Goal: Find specific page/section: Find specific page/section

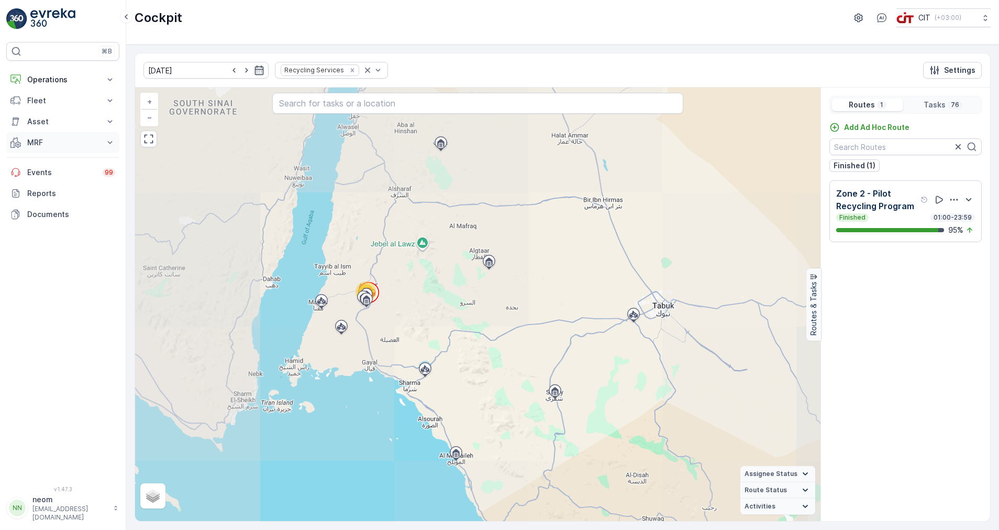
click at [40, 146] on p "MRF" at bounding box center [62, 142] width 71 height 10
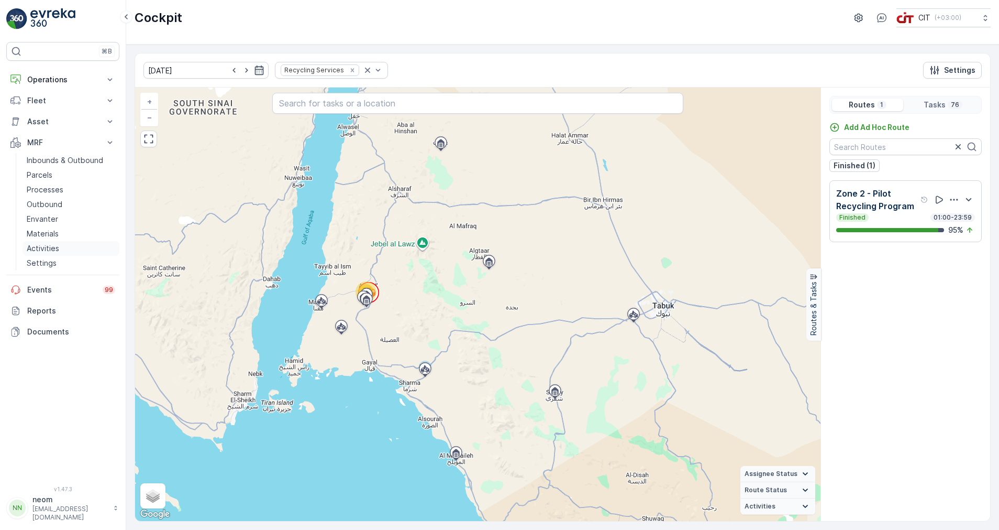
click at [40, 252] on p "Activities" at bounding box center [43, 248] width 32 height 10
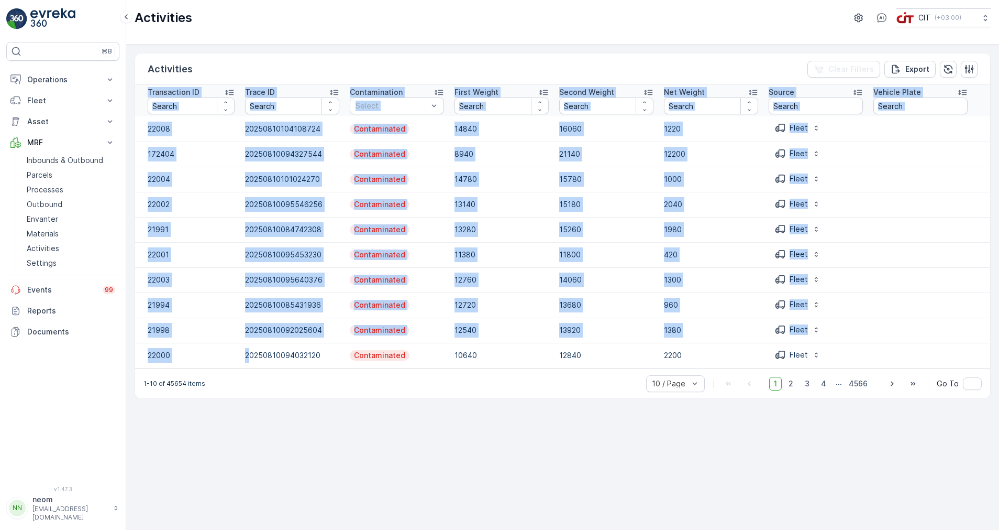
drag, startPoint x: 250, startPoint y: 367, endPoint x: 305, endPoint y: 371, distance: 55.1
click at [305, 368] on div "Transaction ID Trace ID Contamination Select First Weight Second Weight Net Wei…" at bounding box center [562, 226] width 855 height 283
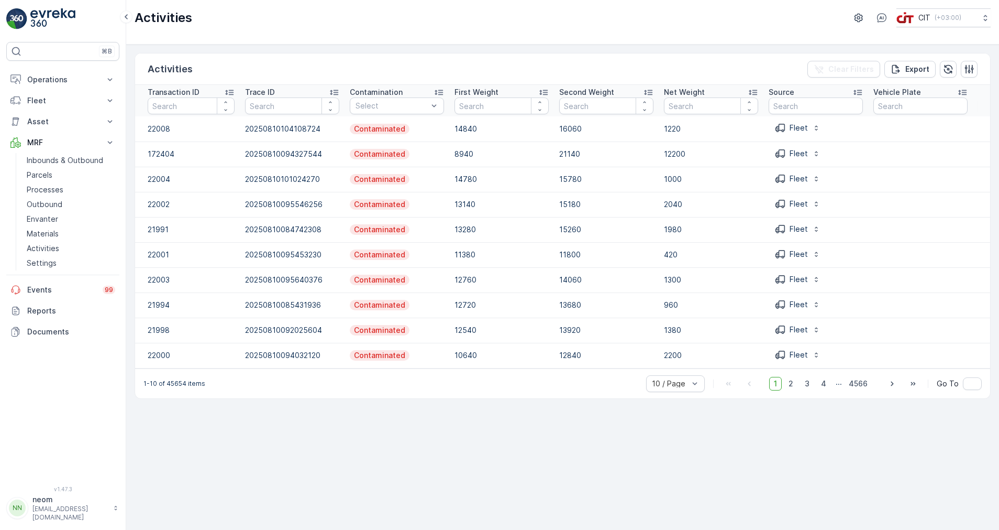
click at [345, 49] on div "Activities Clear Filters Export Transaction ID Trace ID Contamination Select Fi…" at bounding box center [562, 287] width 873 height 485
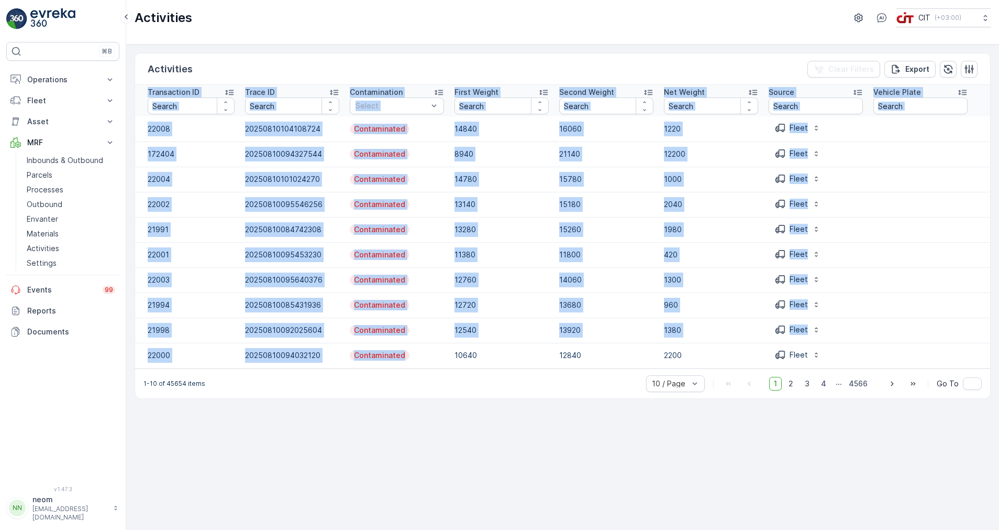
drag, startPoint x: 443, startPoint y: 368, endPoint x: 499, endPoint y: 372, distance: 55.7
click at [499, 368] on div "Transaction ID Trace ID Contamination Select First Weight Second Weight Net Wei…" at bounding box center [562, 226] width 855 height 283
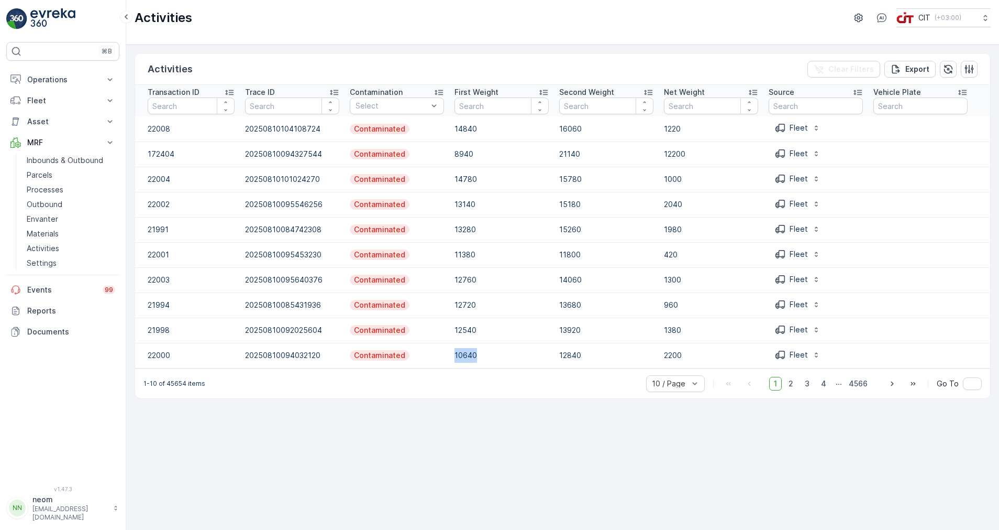
drag, startPoint x: 499, startPoint y: 372, endPoint x: 448, endPoint y: 367, distance: 51.0
click at [448, 367] on table "Transaction ID Trace ID Contamination Select First Weight Second Weight Net Wei…" at bounding box center [988, 226] width 1706 height 283
drag, startPoint x: 448, startPoint y: 367, endPoint x: 407, endPoint y: 457, distance: 98.5
click at [404, 462] on div "Activities Clear Filters Export Transaction ID Trace ID Contamination Select Fi…" at bounding box center [562, 287] width 873 height 485
click at [966, 72] on icon "button" at bounding box center [969, 69] width 10 height 10
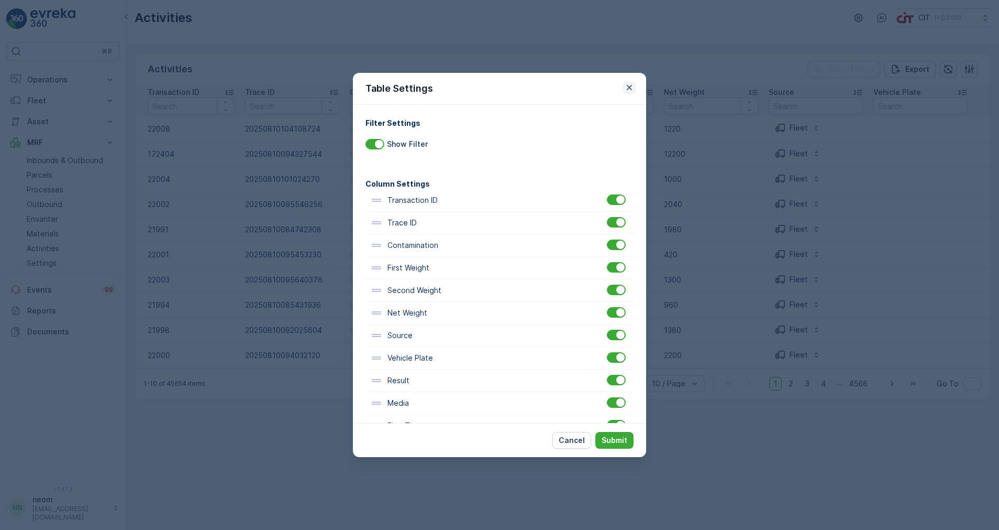
click at [632, 84] on icon "button" at bounding box center [629, 87] width 10 height 10
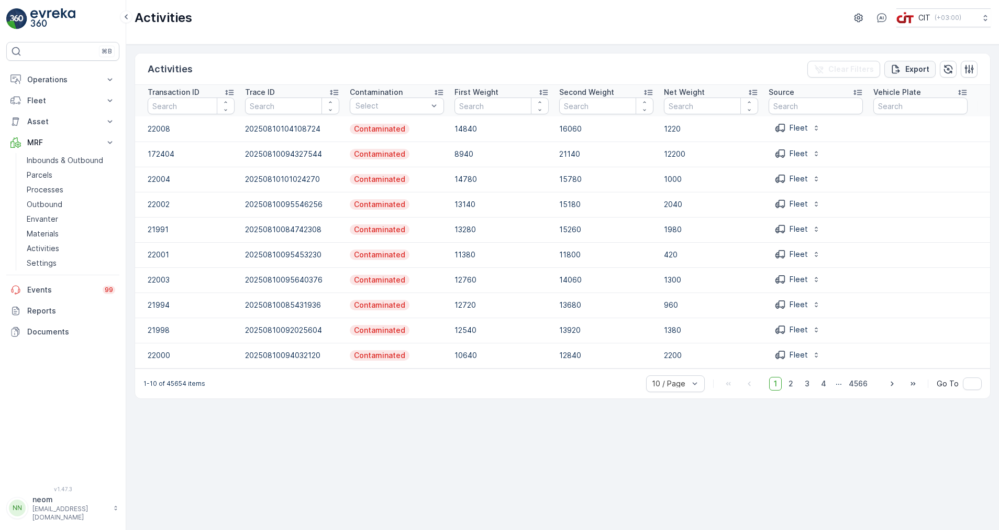
click at [917, 72] on p "Export" at bounding box center [918, 69] width 24 height 10
click at [869, 56] on span "reports" at bounding box center [914, 56] width 123 height 11
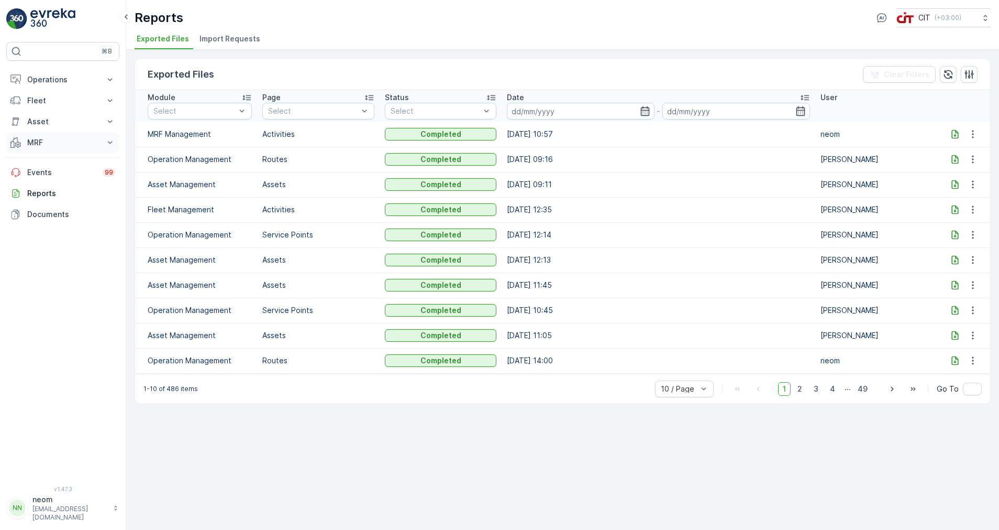
click at [51, 142] on p "MRF" at bounding box center [62, 142] width 71 height 10
click at [48, 137] on p "MRF" at bounding box center [62, 142] width 71 height 10
click at [54, 245] on p "Activities" at bounding box center [43, 248] width 32 height 10
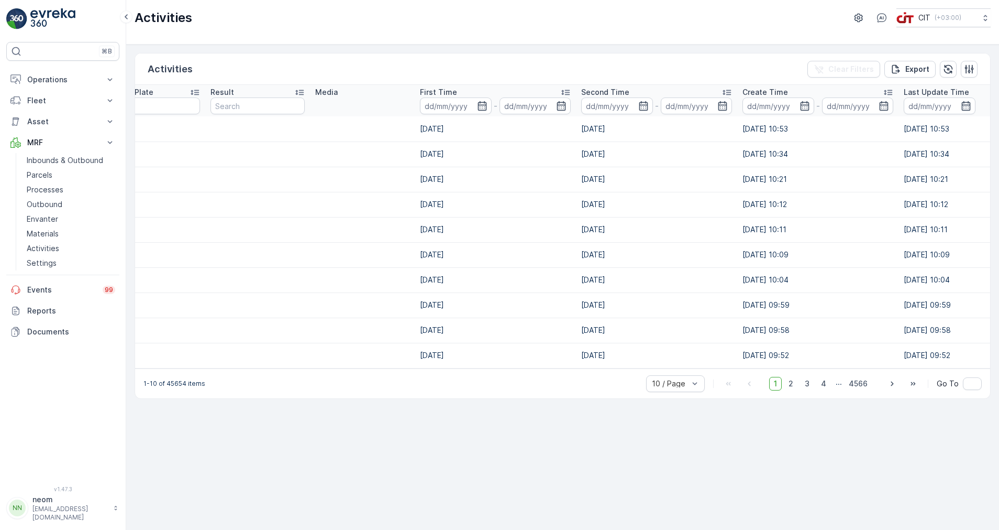
scroll to position [0, 850]
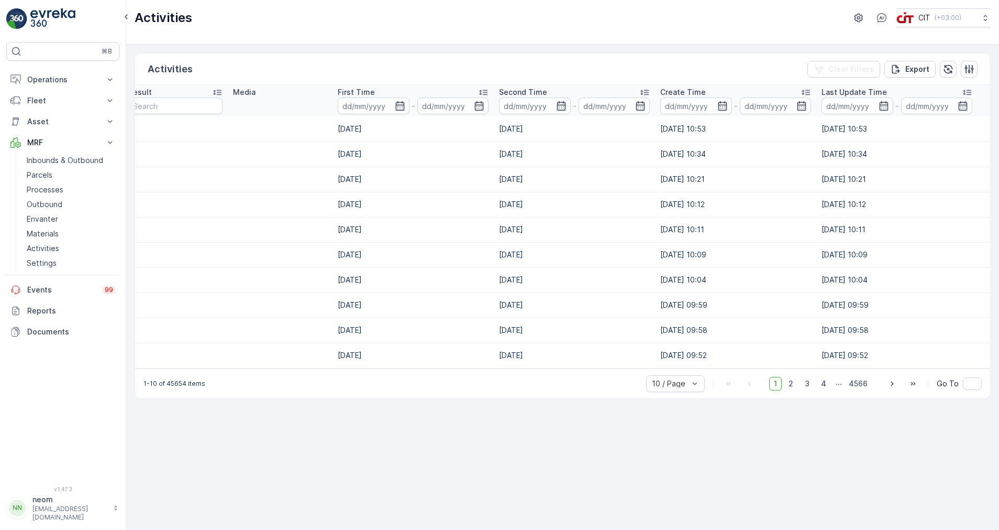
drag, startPoint x: 760, startPoint y: 367, endPoint x: 603, endPoint y: 364, distance: 156.1
click at [603, 364] on tr "22000 20250810094032120 Contaminated 10640 12840 2200 Fleet [DATE] [DATE] [DATE…" at bounding box center [138, 355] width 1706 height 25
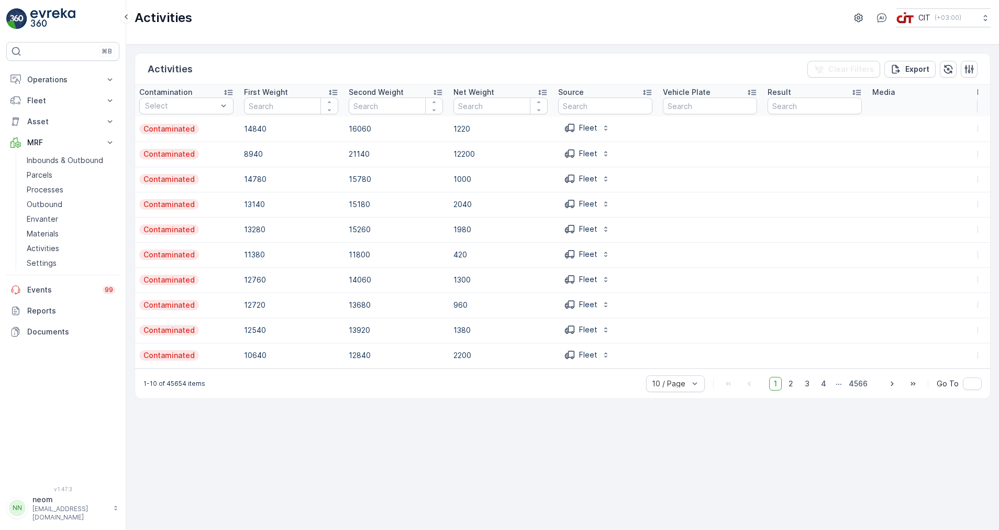
scroll to position [0, 0]
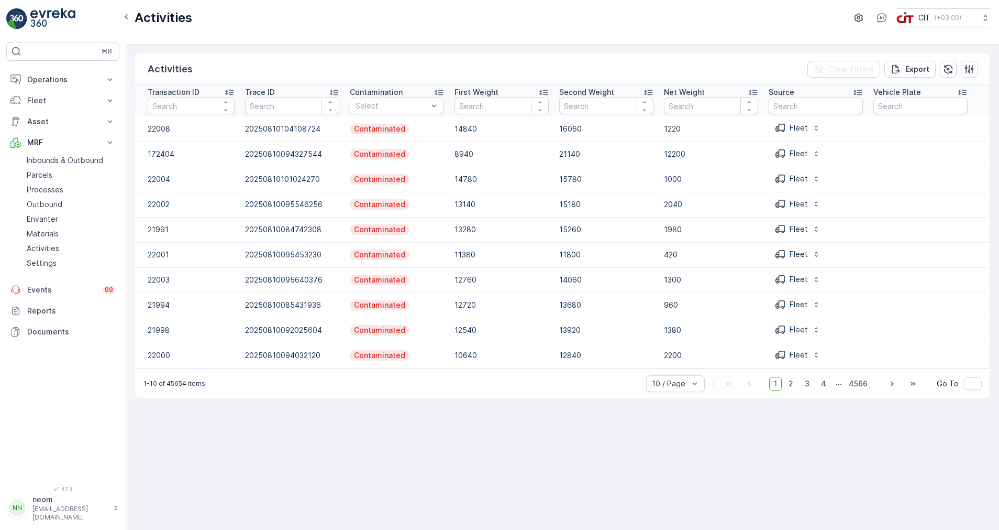
click at [965, 92] on icon at bounding box center [963, 92] width 10 height 10
click at [681, 362] on span "50 / Page" at bounding box center [670, 360] width 35 height 8
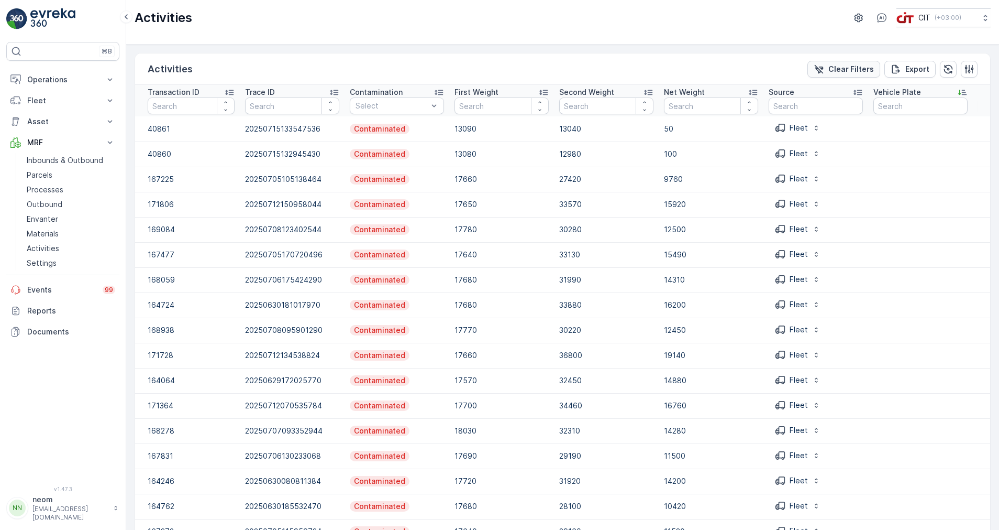
click at [819, 69] on icon "Clear Filters" at bounding box center [819, 69] width 10 height 10
click at [964, 90] on icon at bounding box center [963, 92] width 8 height 5
click at [67, 288] on p "Events" at bounding box center [61, 289] width 69 height 10
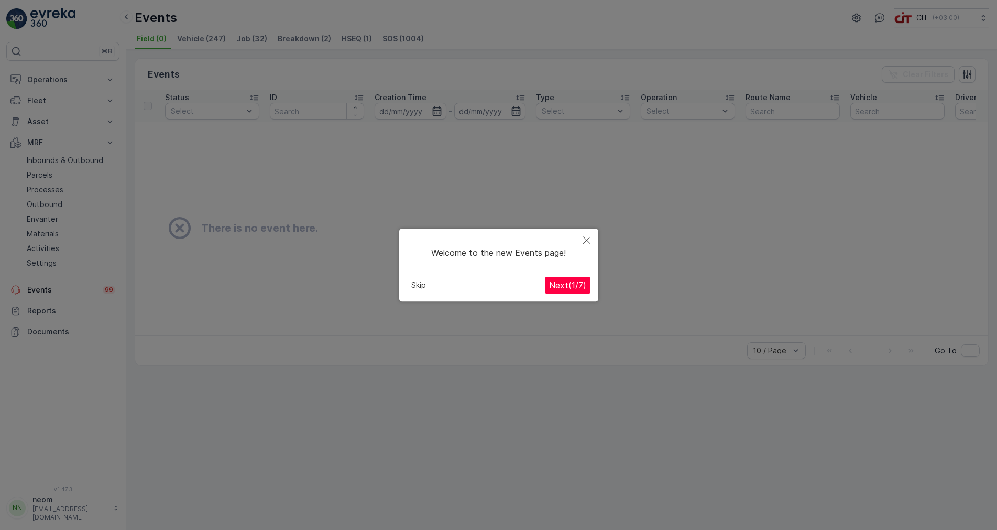
click at [421, 288] on button "Skip" at bounding box center [418, 285] width 23 height 16
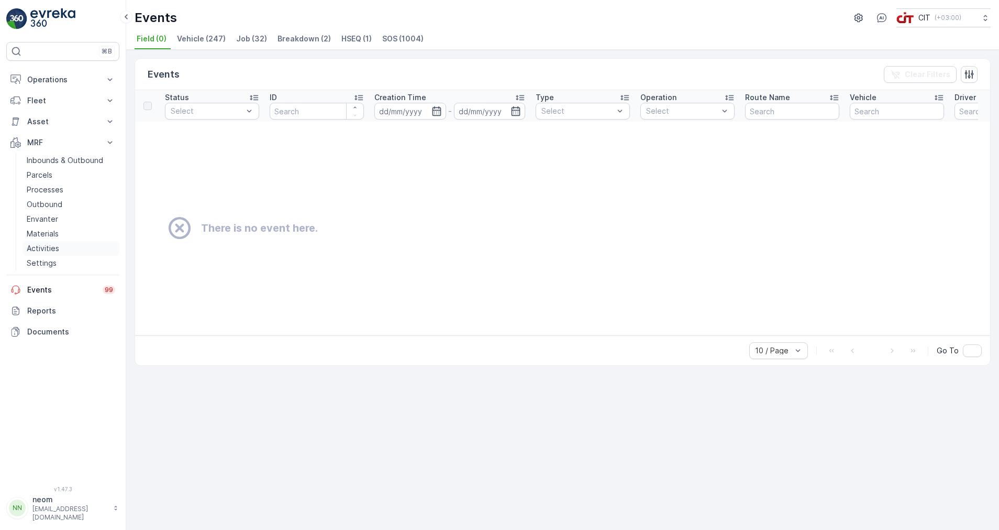
click at [50, 244] on p "Activities" at bounding box center [43, 248] width 32 height 10
